Goal: Information Seeking & Learning: Learn about a topic

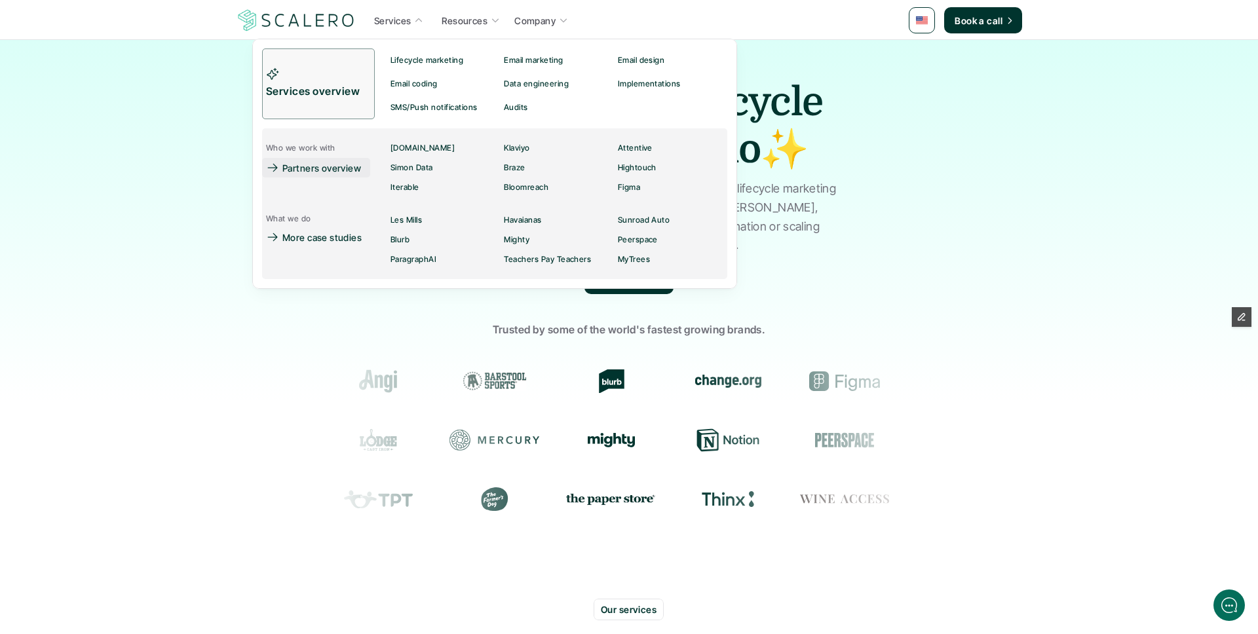
click at [324, 164] on p "Partners overview" at bounding box center [321, 168] width 79 height 14
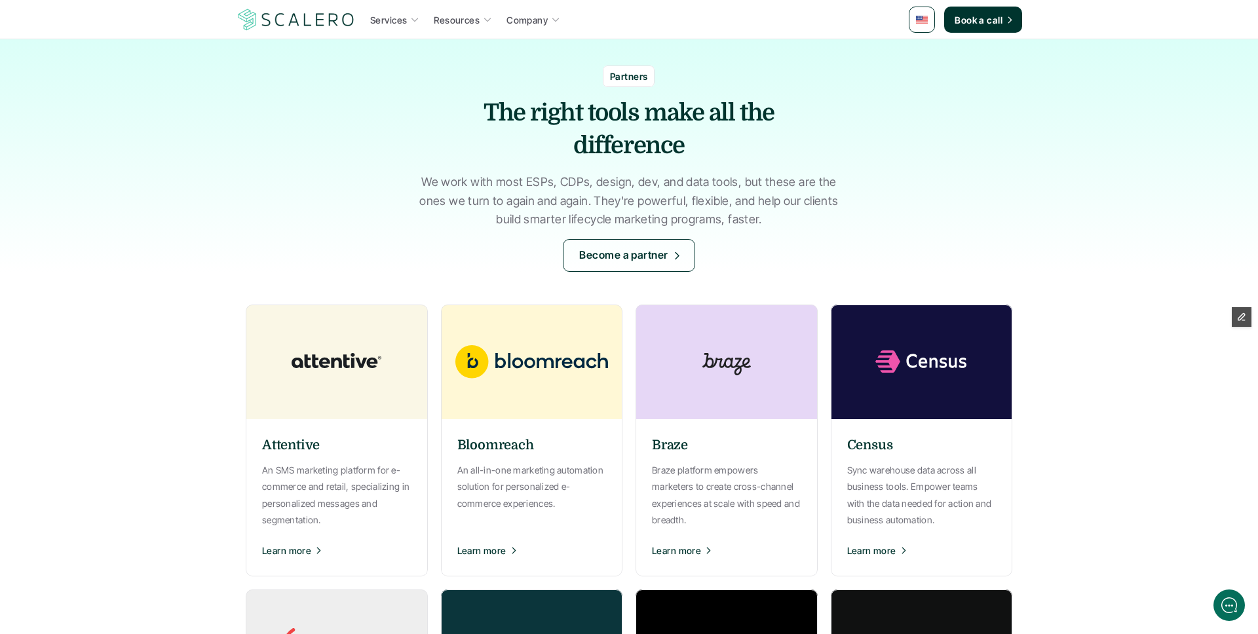
click at [485, 216] on p "We work with most ESPs, CDPs, design, dev, and data tools, but these are the on…" at bounding box center [629, 201] width 426 height 56
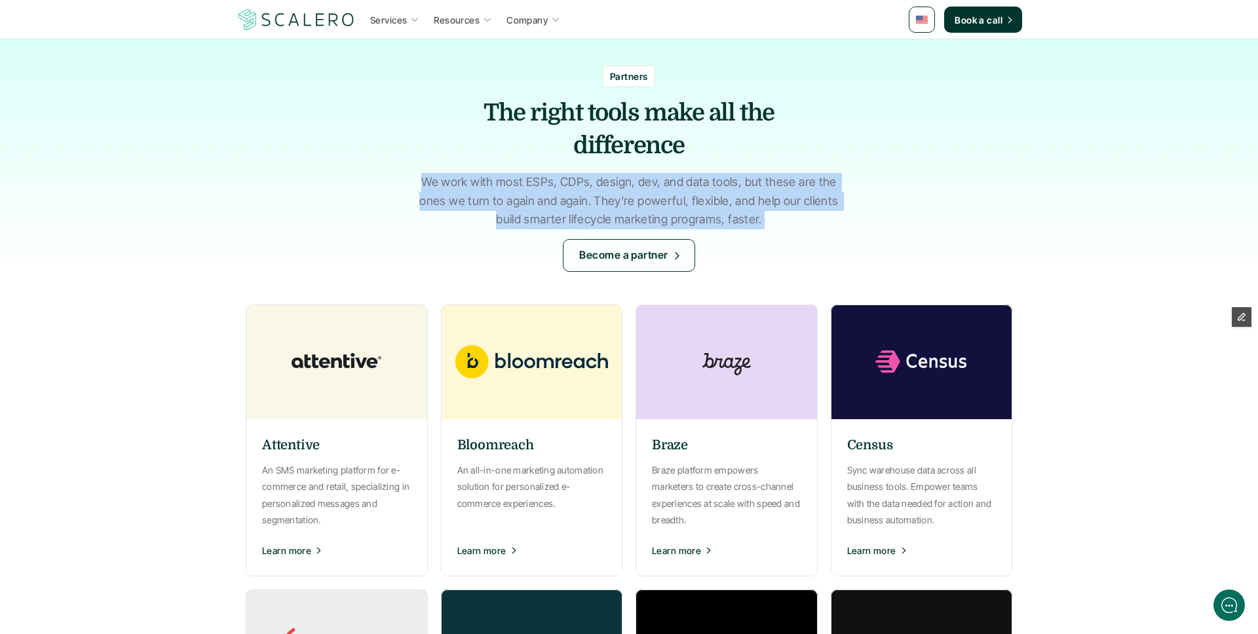
drag, startPoint x: 485, startPoint y: 216, endPoint x: 455, endPoint y: 193, distance: 37.9
click at [457, 193] on p "We work with most ESPs, CDPs, design, dev, and data tools, but these are the on…" at bounding box center [629, 201] width 426 height 56
click at [455, 193] on p "We work with most ESPs, CDPs, design, dev, and data tools, but these are the on…" at bounding box center [629, 201] width 426 height 56
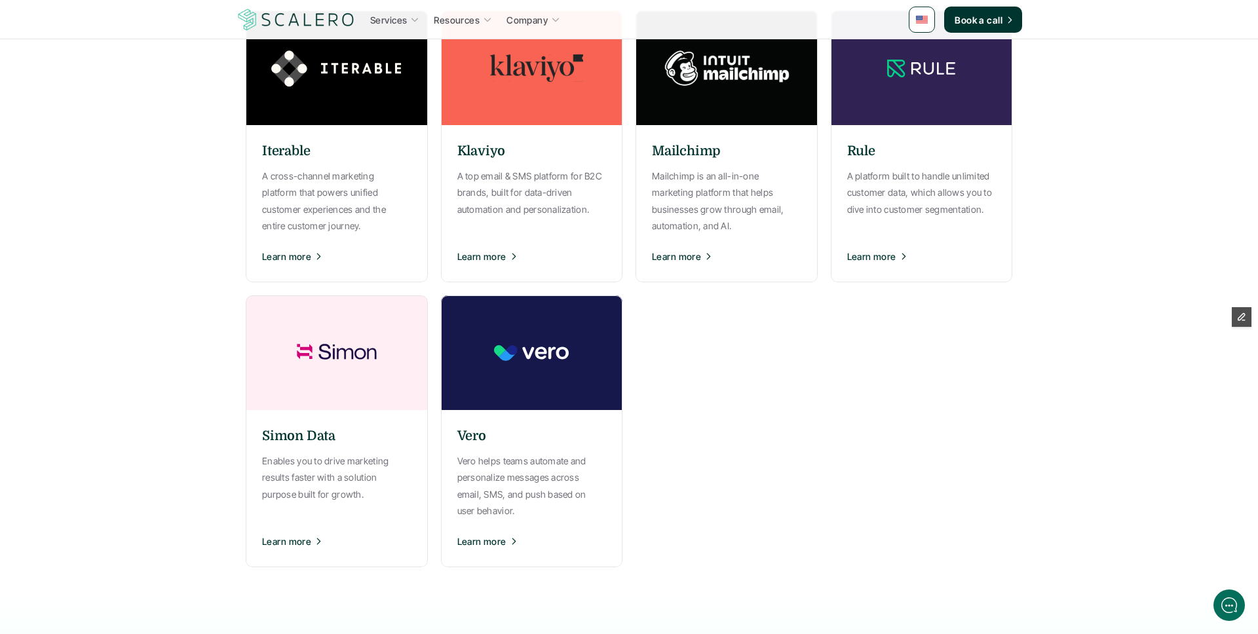
scroll to position [866, 0]
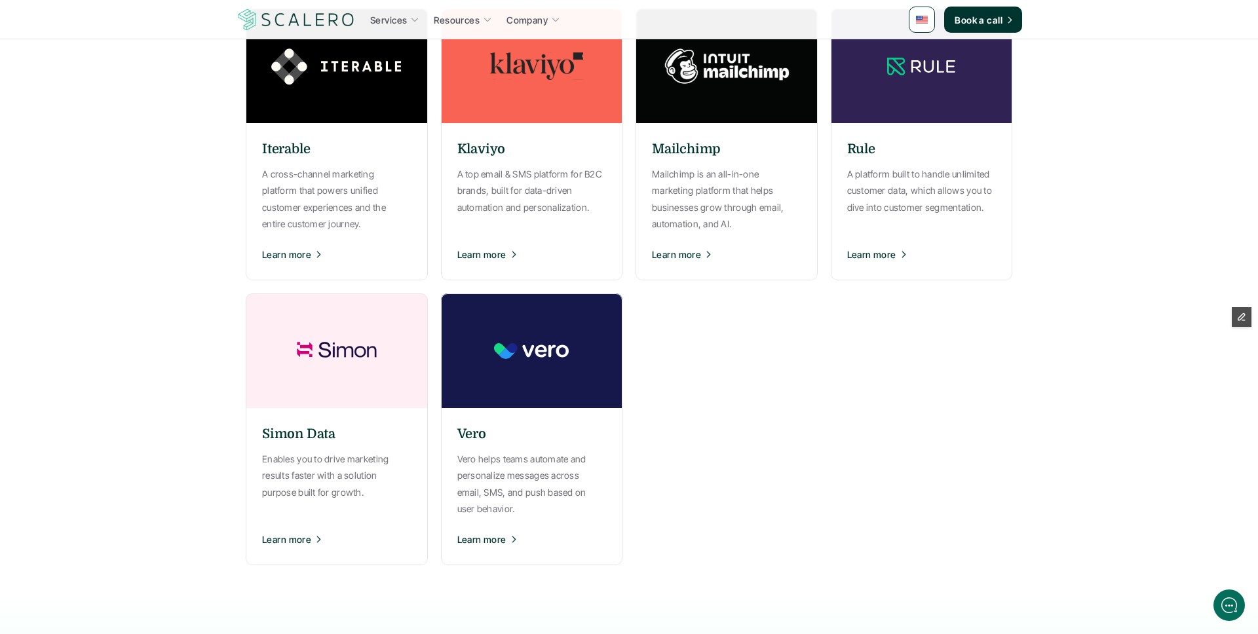
click at [711, 508] on div "Attentive An SMS marketing platform for e-commerce and retail, specializing in …" at bounding box center [629, 2] width 766 height 1127
drag, startPoint x: 711, startPoint y: 508, endPoint x: 455, endPoint y: 364, distance: 293.3
click at [455, 364] on div "Attentive An SMS marketing platform for e-commerce and retail, specializing in …" at bounding box center [629, 2] width 766 height 1127
